Goal: Information Seeking & Learning: Check status

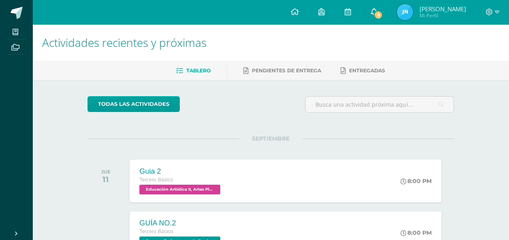
click at [377, 9] on icon at bounding box center [373, 11] width 6 height 7
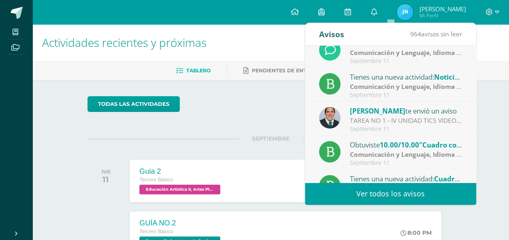
scroll to position [134, 0]
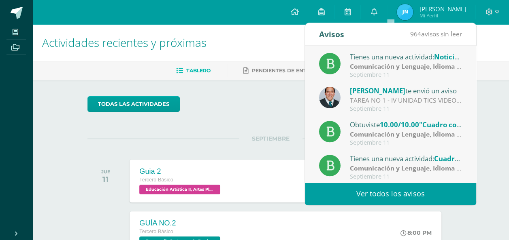
click at [380, 201] on link "Ver todos los avisos" at bounding box center [390, 194] width 171 height 22
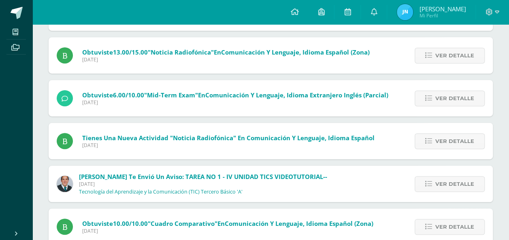
scroll to position [173, 0]
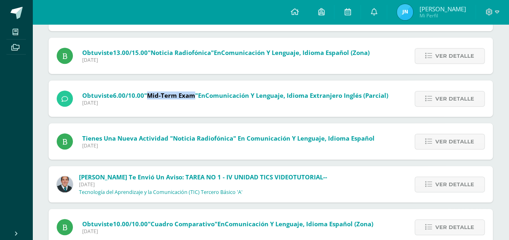
drag, startPoint x: 149, startPoint y: 93, endPoint x: 194, endPoint y: 96, distance: 44.6
click at [194, 96] on span ""Mid-term exam"" at bounding box center [171, 95] width 54 height 8
copy span "Mid-term exam"
click at [193, 115] on div "Obtuviste 6.00/10.00 "Mid-term exam" en Comunicación y Lenguaje, Idioma Extranj…" at bounding box center [222, 99] width 347 height 36
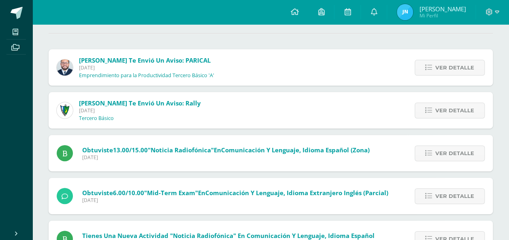
scroll to position [72, 0]
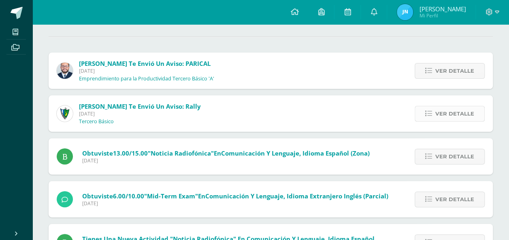
click at [439, 116] on span "Ver detalle" at bounding box center [454, 113] width 39 height 15
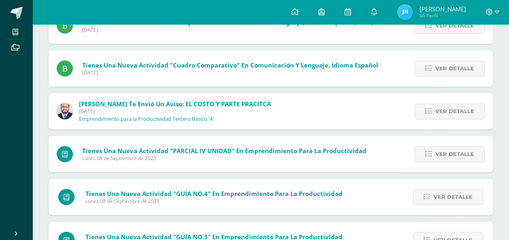
scroll to position [536, 0]
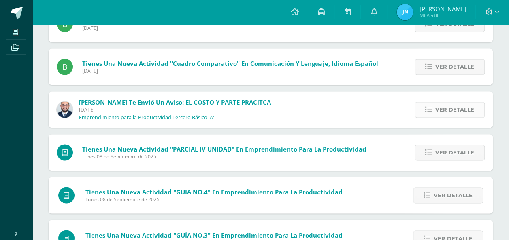
click at [449, 108] on span "Ver detalle" at bounding box center [454, 109] width 39 height 15
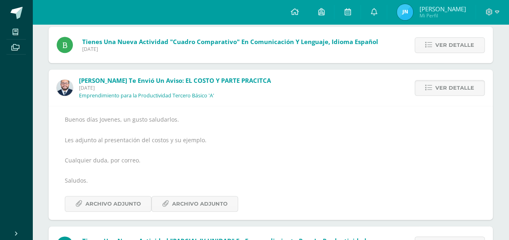
scroll to position [357, 0]
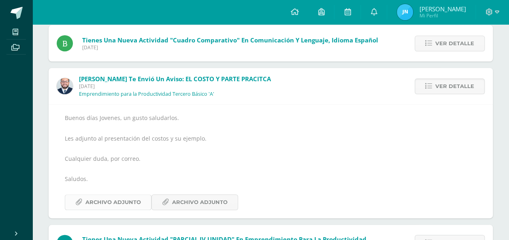
click at [130, 198] on span "Archivo Adjunto" at bounding box center [112, 202] width 55 height 15
click at [209, 195] on span "Archivo Adjunto" at bounding box center [199, 202] width 55 height 15
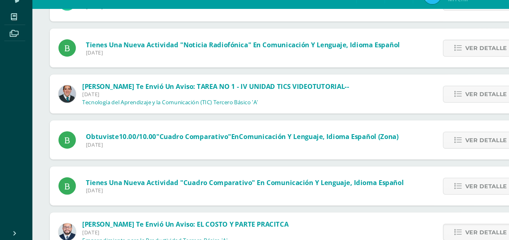
scroll to position [211, 0]
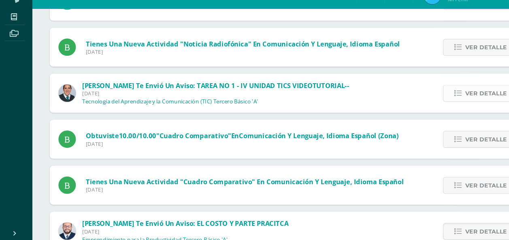
click at [428, 100] on icon at bounding box center [428, 103] width 7 height 7
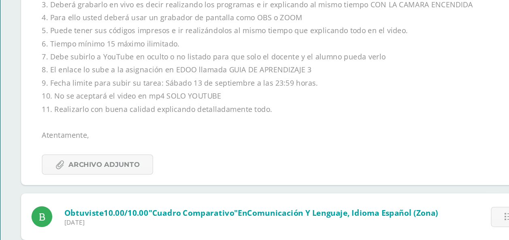
scroll to position [388, 0]
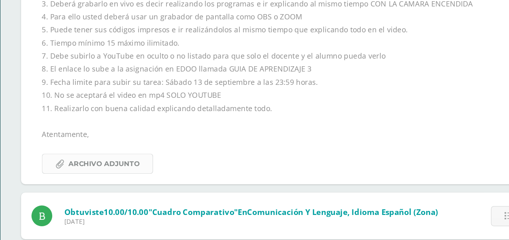
click at [96, 169] on span "Archivo Adjunto" at bounding box center [112, 174] width 55 height 15
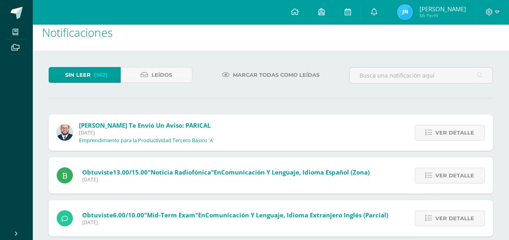
scroll to position [2, 0]
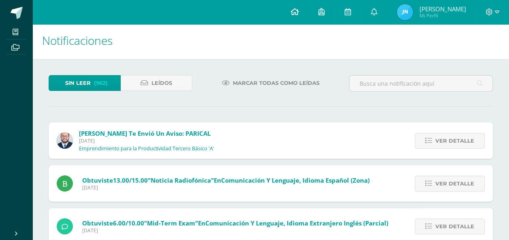
click at [308, 20] on link at bounding box center [294, 12] width 28 height 24
